Goal: Information Seeking & Learning: Learn about a topic

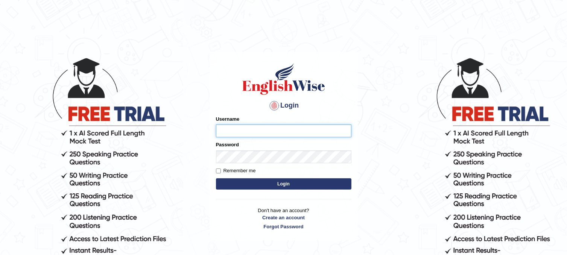
type input "rokibul_parramatta"
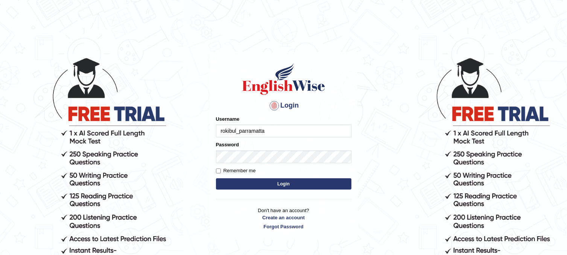
click at [318, 187] on button "Login" at bounding box center [283, 183] width 135 height 11
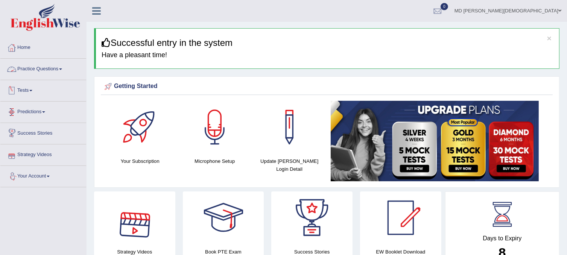
click at [62, 73] on link "Practice Questions" at bounding box center [43, 68] width 86 height 19
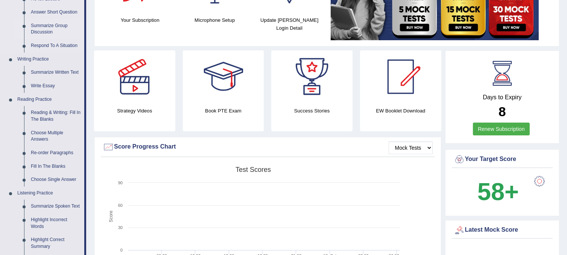
scroll to position [141, 0]
click at [48, 114] on link "Reading & Writing: Fill In The Blanks" at bounding box center [55, 116] width 57 height 20
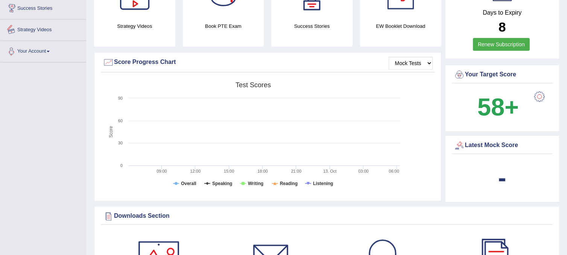
scroll to position [264, 0]
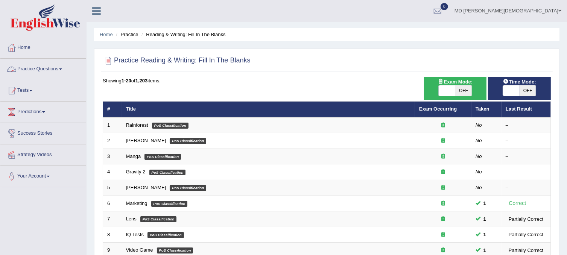
click at [59, 66] on link "Practice Questions" at bounding box center [43, 68] width 86 height 19
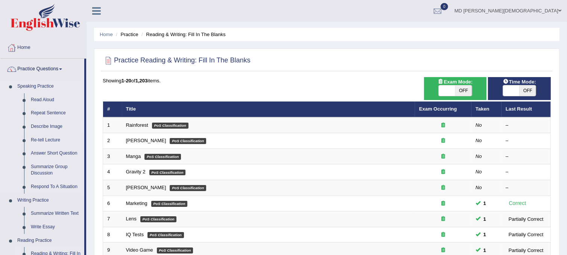
click at [50, 126] on link "Describe Image" at bounding box center [55, 127] width 57 height 14
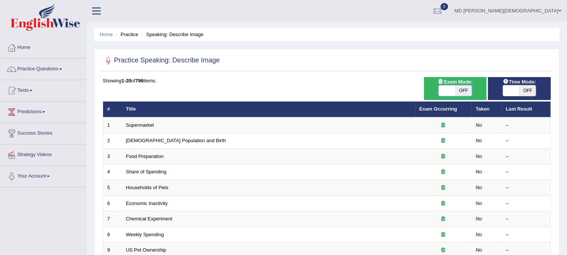
click at [450, 89] on span at bounding box center [446, 90] width 17 height 11
checkbox input "true"
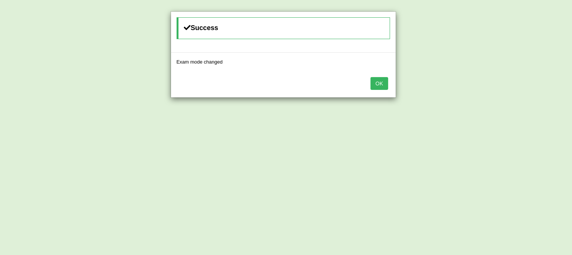
click at [384, 83] on button "OK" at bounding box center [379, 83] width 17 height 13
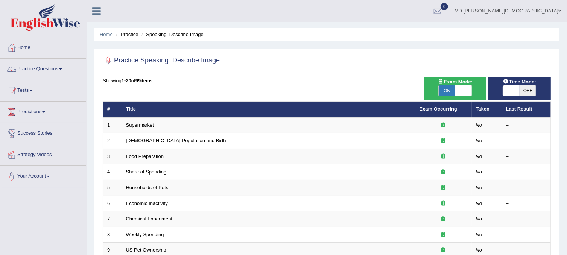
scroll to position [241, 0]
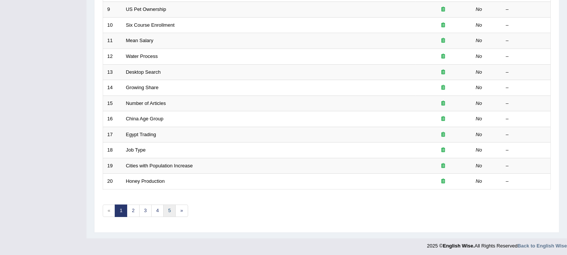
click at [169, 208] on link "5" at bounding box center [169, 211] width 12 height 12
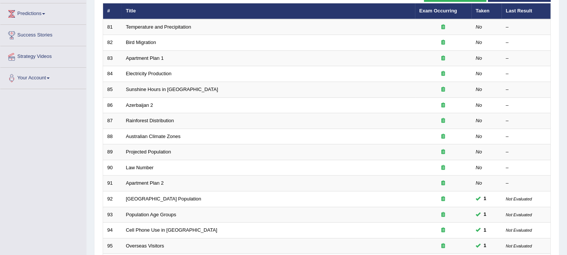
scroll to position [97, 0]
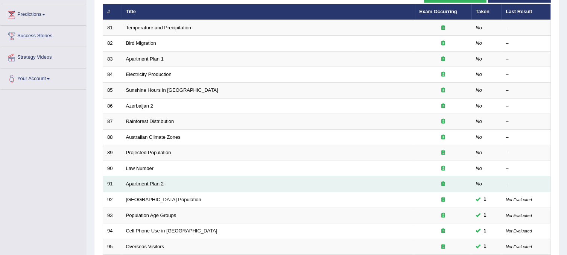
click at [146, 181] on link "Apartment Plan 2" at bounding box center [145, 184] width 38 height 6
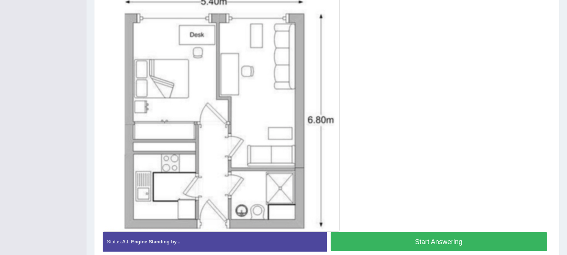
scroll to position [237, 0]
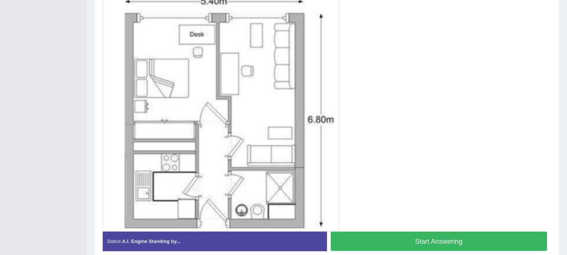
click at [454, 242] on button "Start Answering" at bounding box center [439, 241] width 217 height 19
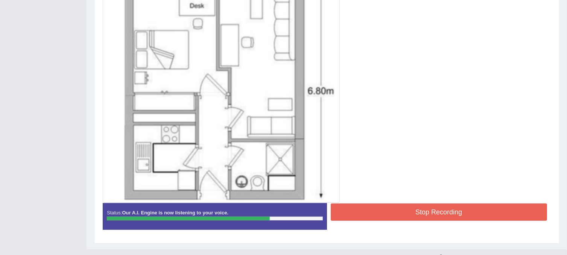
scroll to position [271, 0]
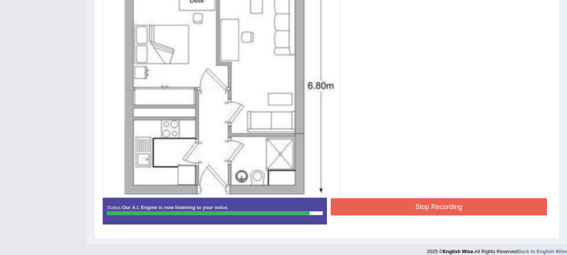
click at [411, 205] on button "Stop Recording" at bounding box center [439, 206] width 217 height 17
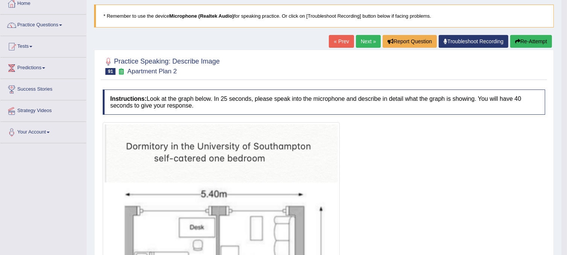
scroll to position [41, 0]
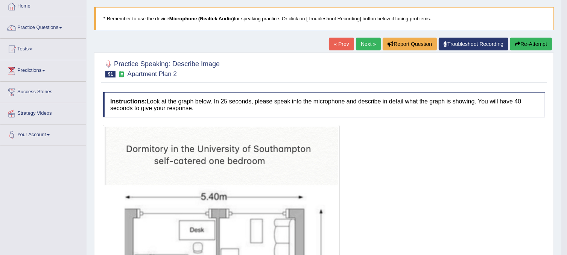
click at [523, 43] on button "Re-Attempt" at bounding box center [531, 44] width 42 height 13
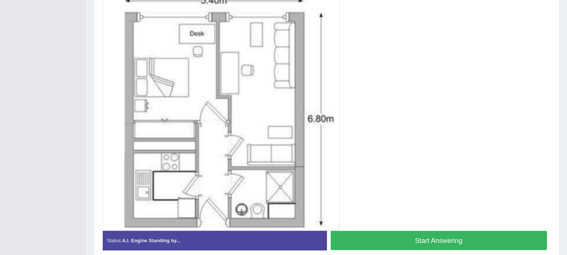
scroll to position [248, 0]
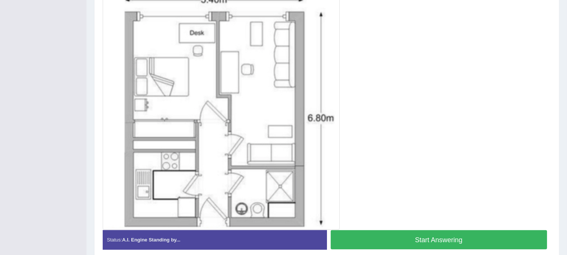
click at [421, 238] on button "Start Answering" at bounding box center [439, 239] width 217 height 19
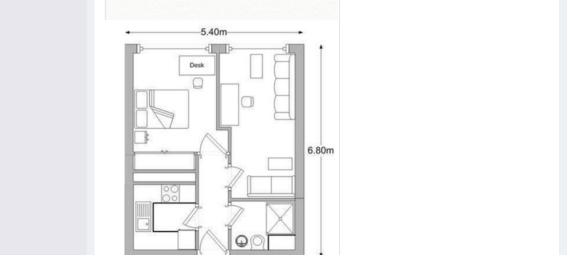
scroll to position [250, 0]
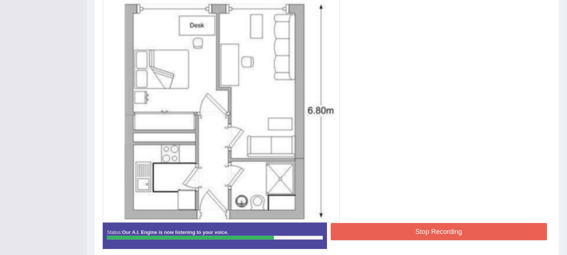
click at [390, 230] on button "Stop Recording" at bounding box center [439, 231] width 217 height 17
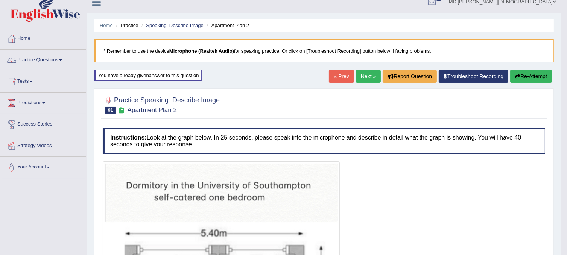
scroll to position [9, 0]
click at [332, 74] on link "« Prev" at bounding box center [341, 76] width 25 height 13
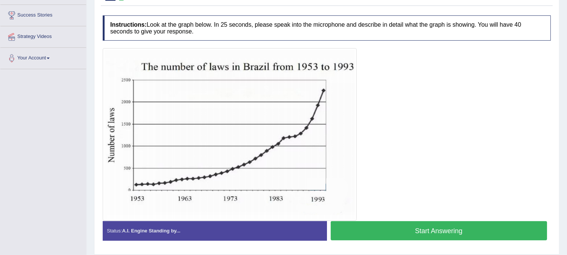
scroll to position [120, 0]
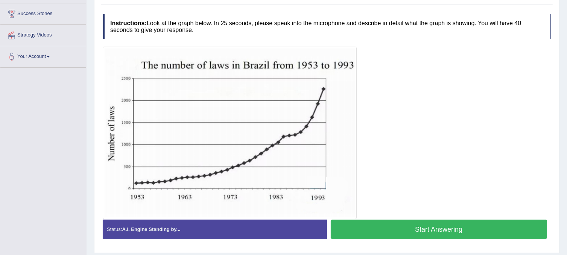
click at [423, 223] on button "Start Answering" at bounding box center [439, 229] width 217 height 19
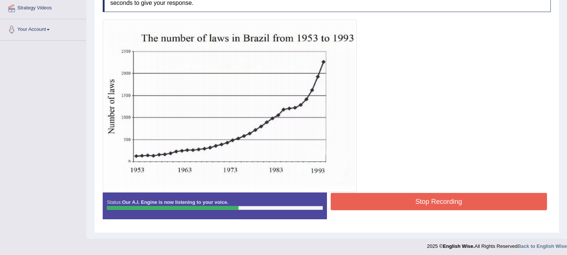
scroll to position [148, 0]
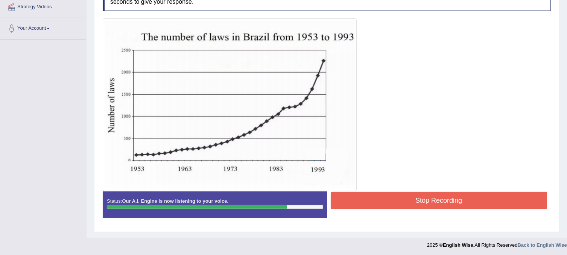
click at [359, 197] on button "Stop Recording" at bounding box center [439, 200] width 217 height 17
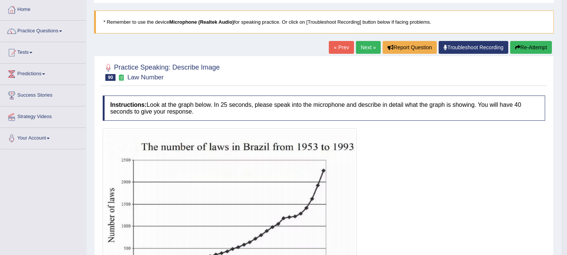
scroll to position [0, 0]
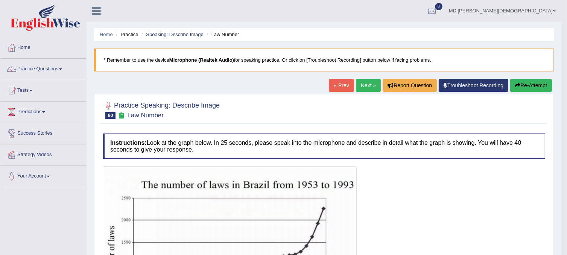
click at [339, 82] on link "« Prev" at bounding box center [341, 85] width 25 height 13
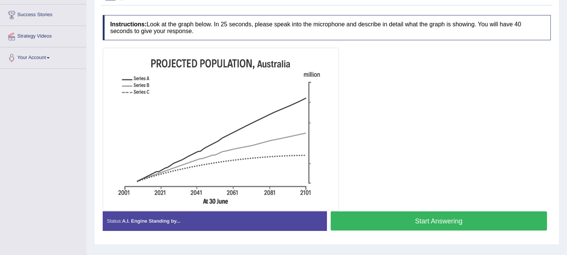
scroll to position [123, 0]
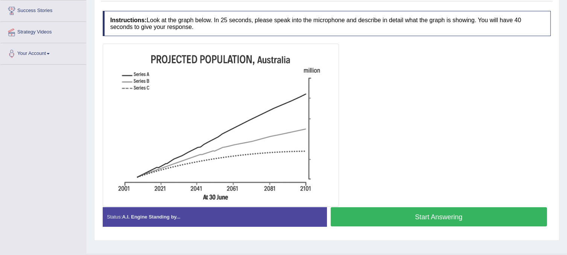
click at [408, 219] on button "Start Answering" at bounding box center [439, 216] width 217 height 19
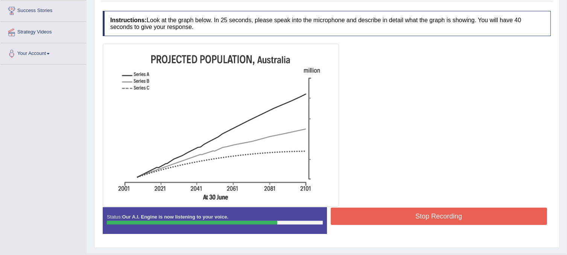
click at [409, 219] on button "Stop Recording" at bounding box center [439, 216] width 217 height 17
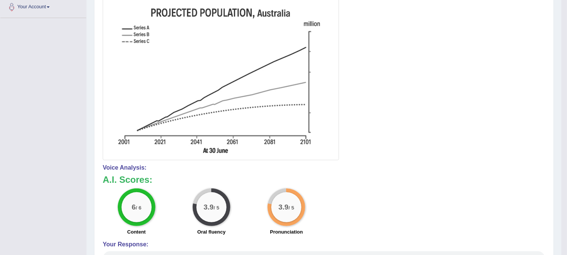
scroll to position [0, 0]
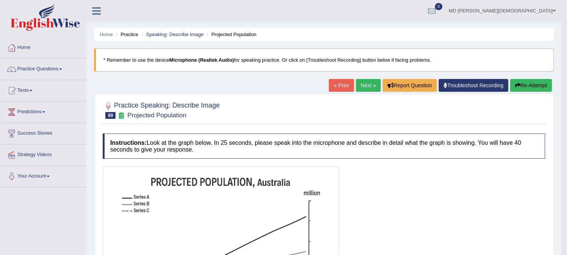
click at [341, 82] on link "« Prev" at bounding box center [341, 85] width 25 height 13
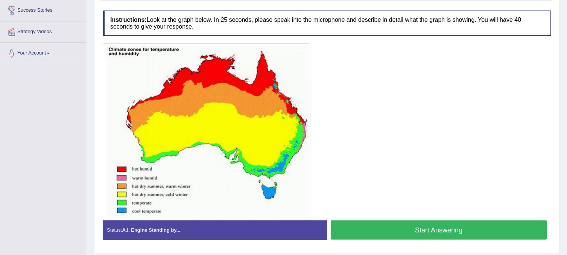
scroll to position [124, 0]
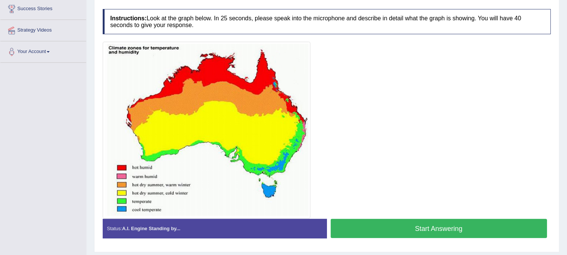
click at [433, 226] on button "Start Answering" at bounding box center [439, 228] width 217 height 19
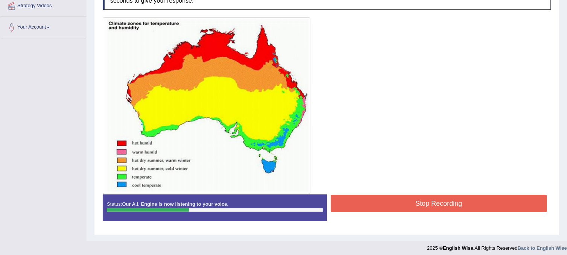
scroll to position [150, 0]
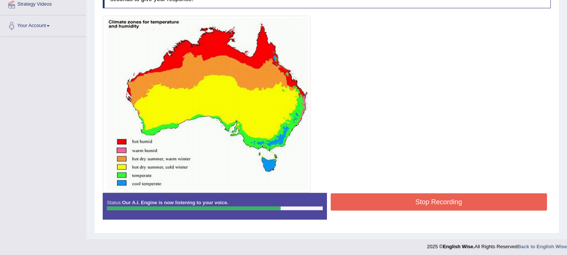
click at [388, 202] on button "Stop Recording" at bounding box center [439, 201] width 217 height 17
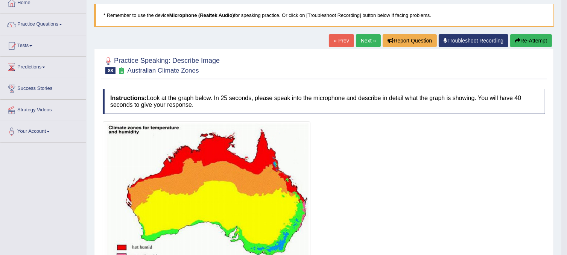
scroll to position [44, 0]
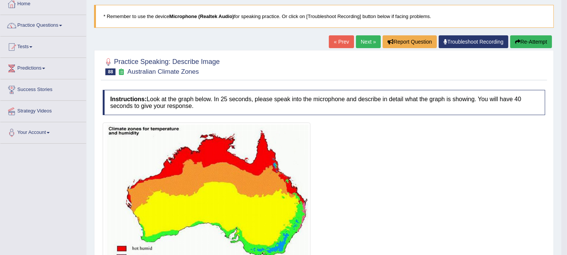
click at [338, 37] on link "« Prev" at bounding box center [341, 41] width 25 height 13
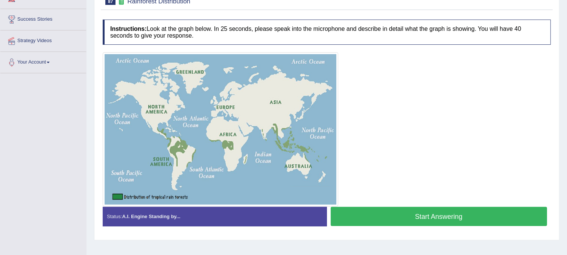
scroll to position [114, 0]
click at [414, 221] on button "Start Answering" at bounding box center [439, 215] width 217 height 19
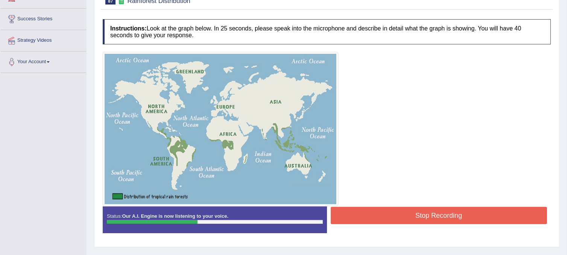
click at [414, 221] on button "Stop Recording" at bounding box center [439, 215] width 217 height 17
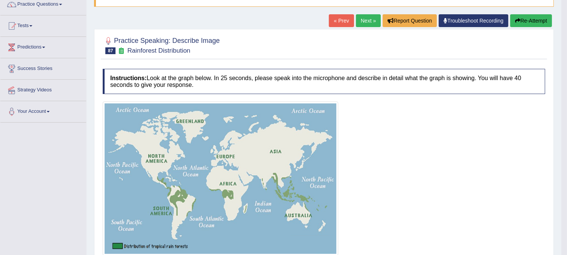
scroll to position [65, 0]
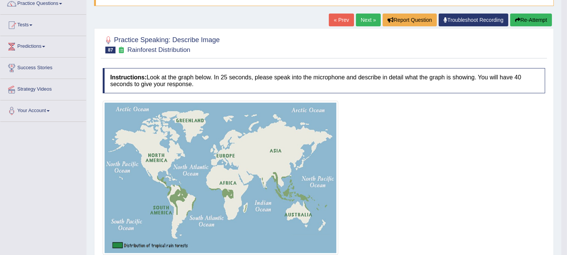
click at [525, 20] on button "Re-Attempt" at bounding box center [531, 20] width 42 height 13
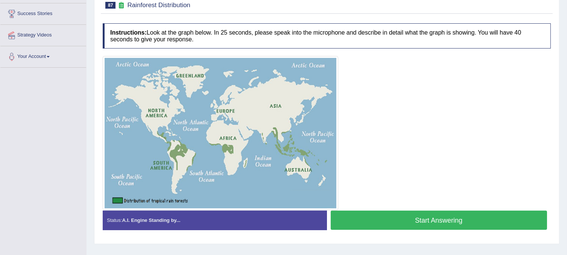
scroll to position [121, 0]
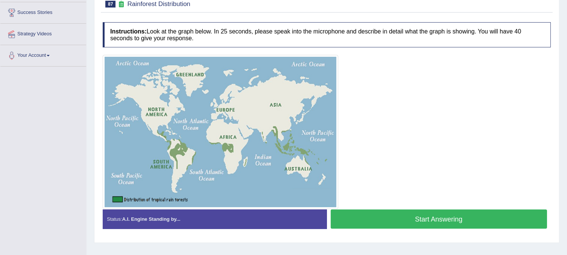
click at [414, 220] on button "Start Answering" at bounding box center [439, 218] width 217 height 19
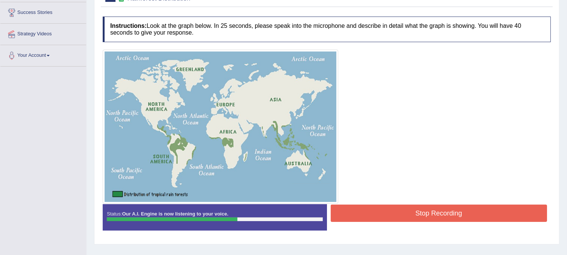
click at [412, 217] on button "Stop Recording" at bounding box center [439, 213] width 217 height 17
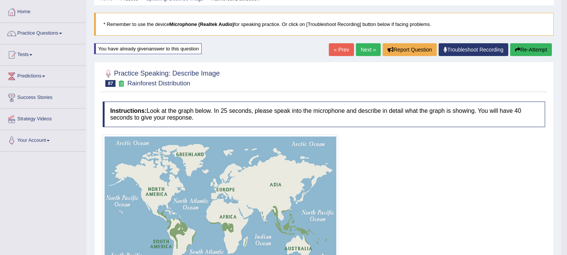
scroll to position [35, 0]
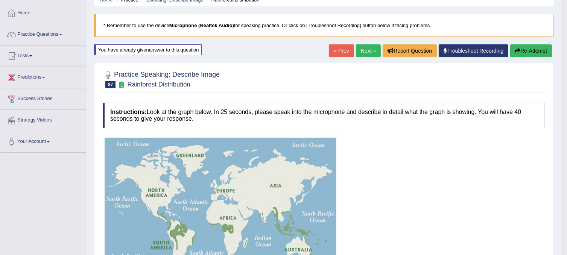
click at [337, 51] on link "« Prev" at bounding box center [341, 50] width 25 height 13
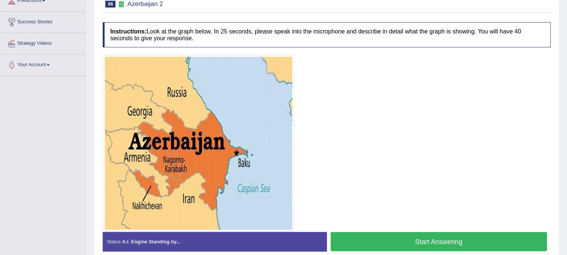
scroll to position [121, 0]
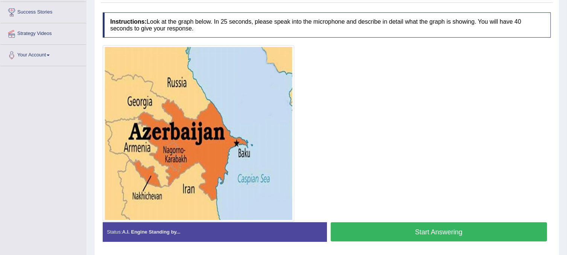
click at [425, 226] on button "Start Answering" at bounding box center [439, 231] width 217 height 19
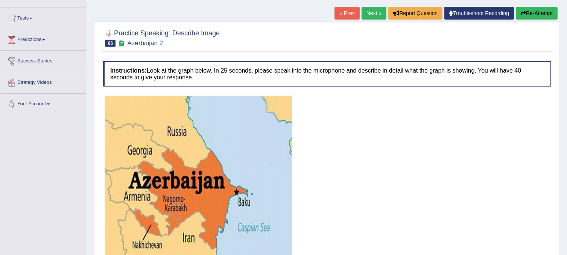
scroll to position [74, 0]
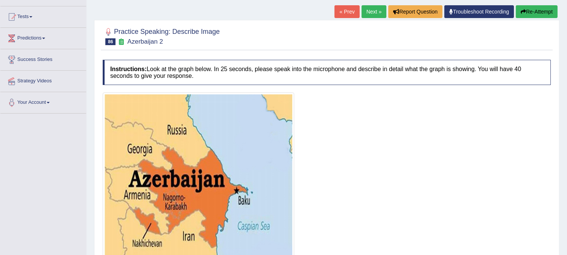
click at [383, 159] on div at bounding box center [327, 180] width 448 height 177
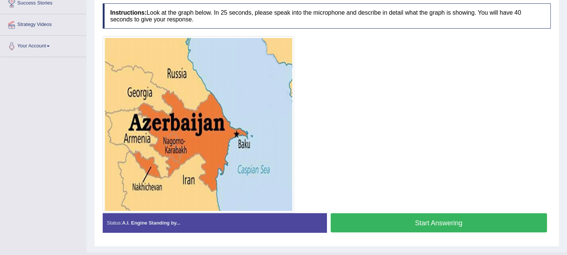
scroll to position [130, 0]
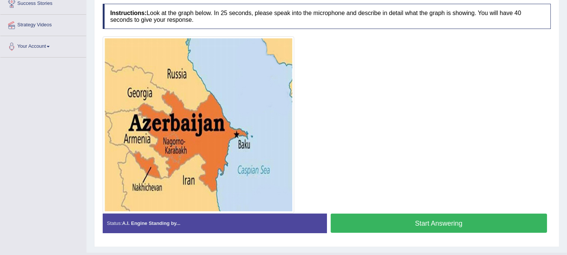
click at [419, 227] on button "Start Answering" at bounding box center [439, 223] width 217 height 19
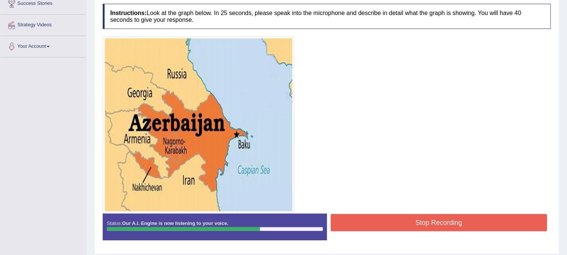
click at [419, 227] on button "Stop Recording" at bounding box center [439, 222] width 217 height 17
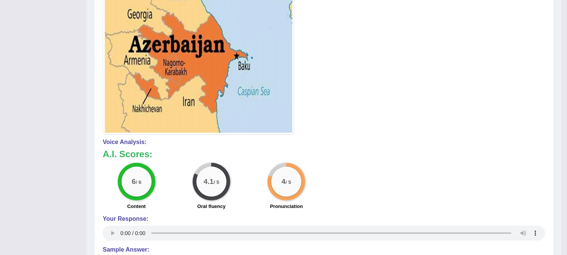
scroll to position [208, 0]
